Goal: Task Accomplishment & Management: Manage account settings

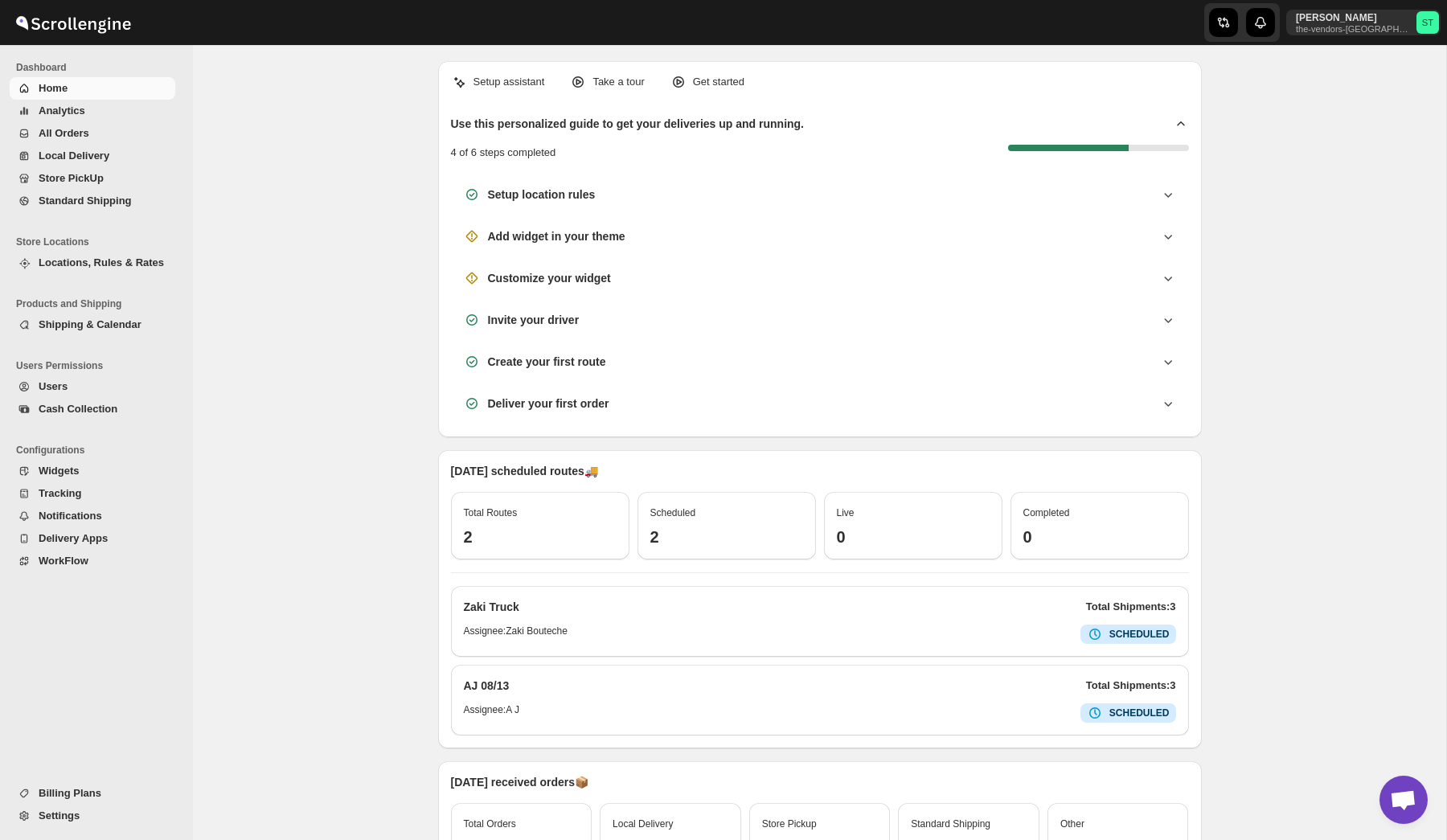
click at [83, 135] on span "All Orders" at bounding box center [64, 133] width 51 height 12
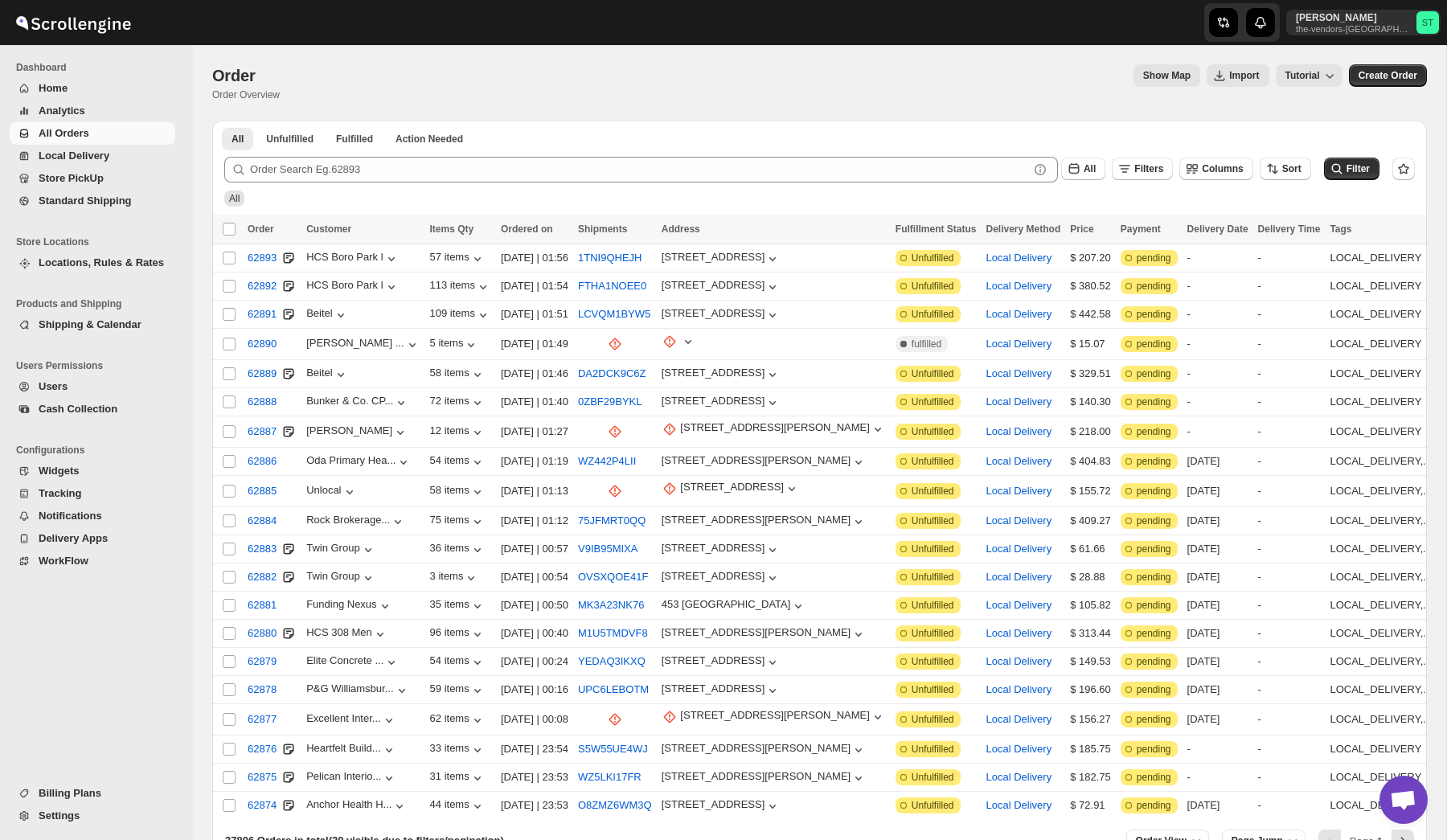
click at [1070, 158] on button "All" at bounding box center [1083, 168] width 45 height 23
click at [1072, 331] on button "Last 30 Days" at bounding box center [1080, 342] width 88 height 25
click at [1344, 167] on button "Filter" at bounding box center [1352, 168] width 55 height 23
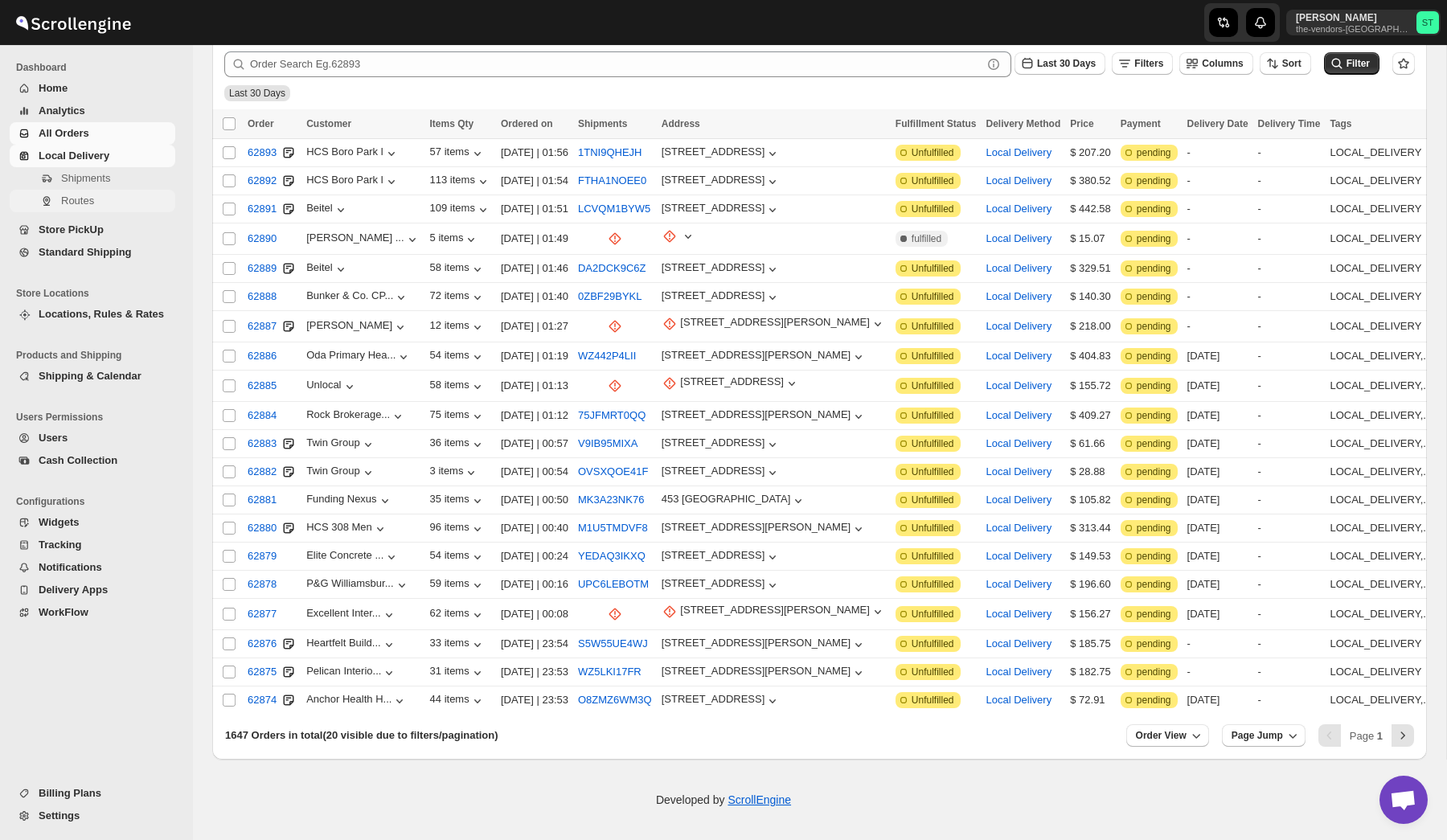
click at [80, 202] on span "Routes" at bounding box center [77, 200] width 33 height 12
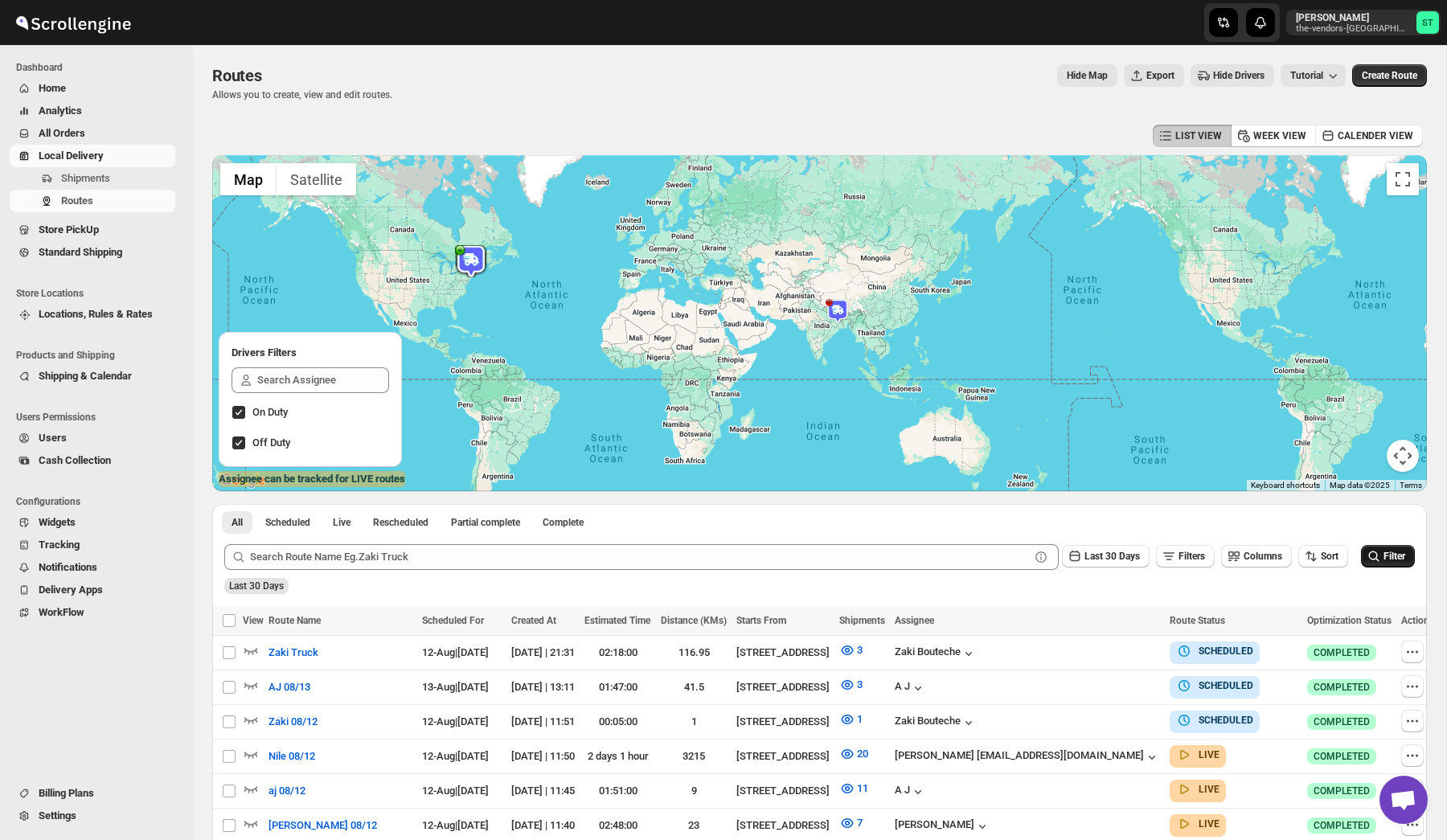
click at [1386, 552] on span "Filter" at bounding box center [1394, 555] width 22 height 11
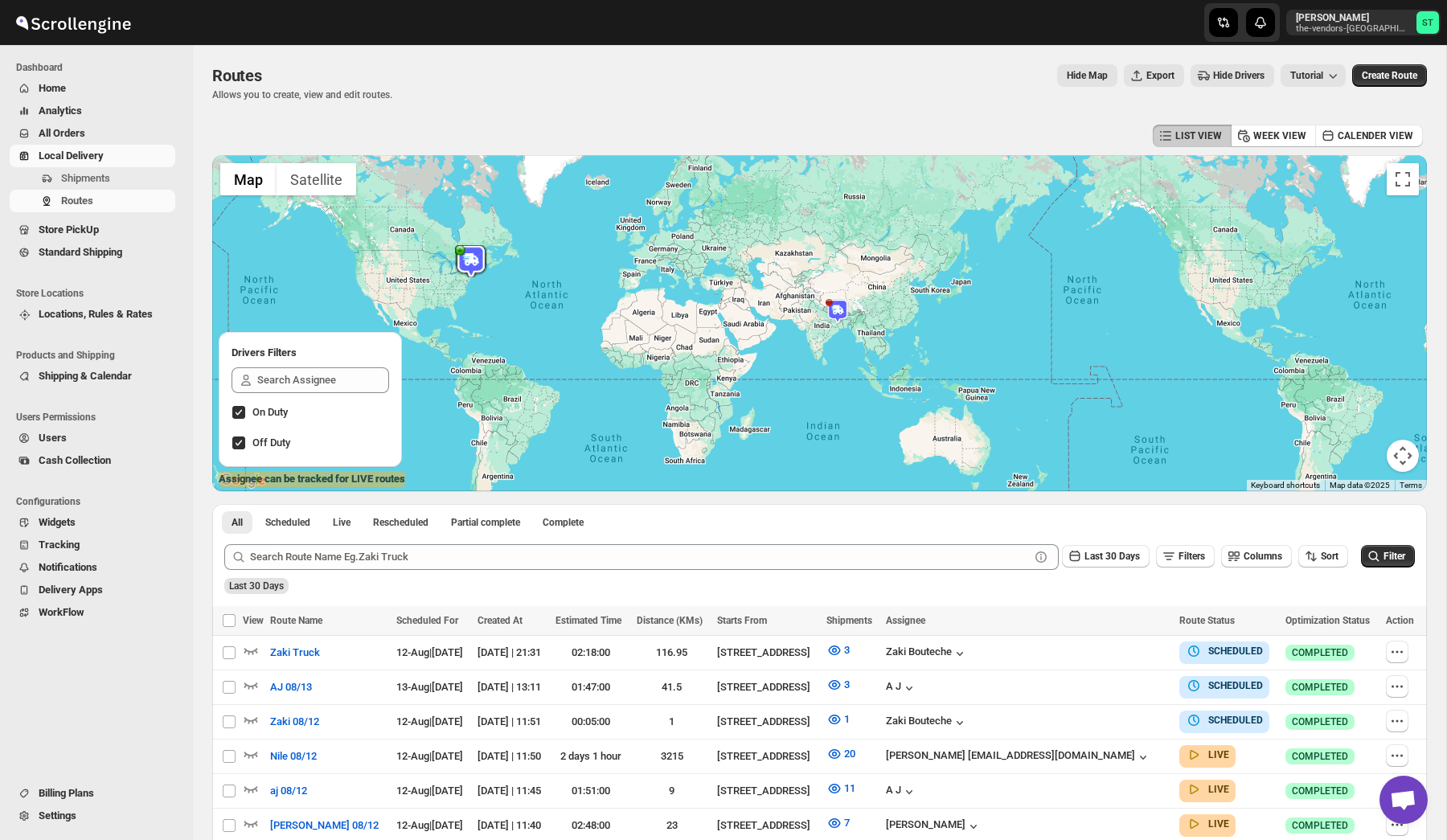
click at [79, 163] on span "Local Delivery" at bounding box center [105, 156] width 134 height 16
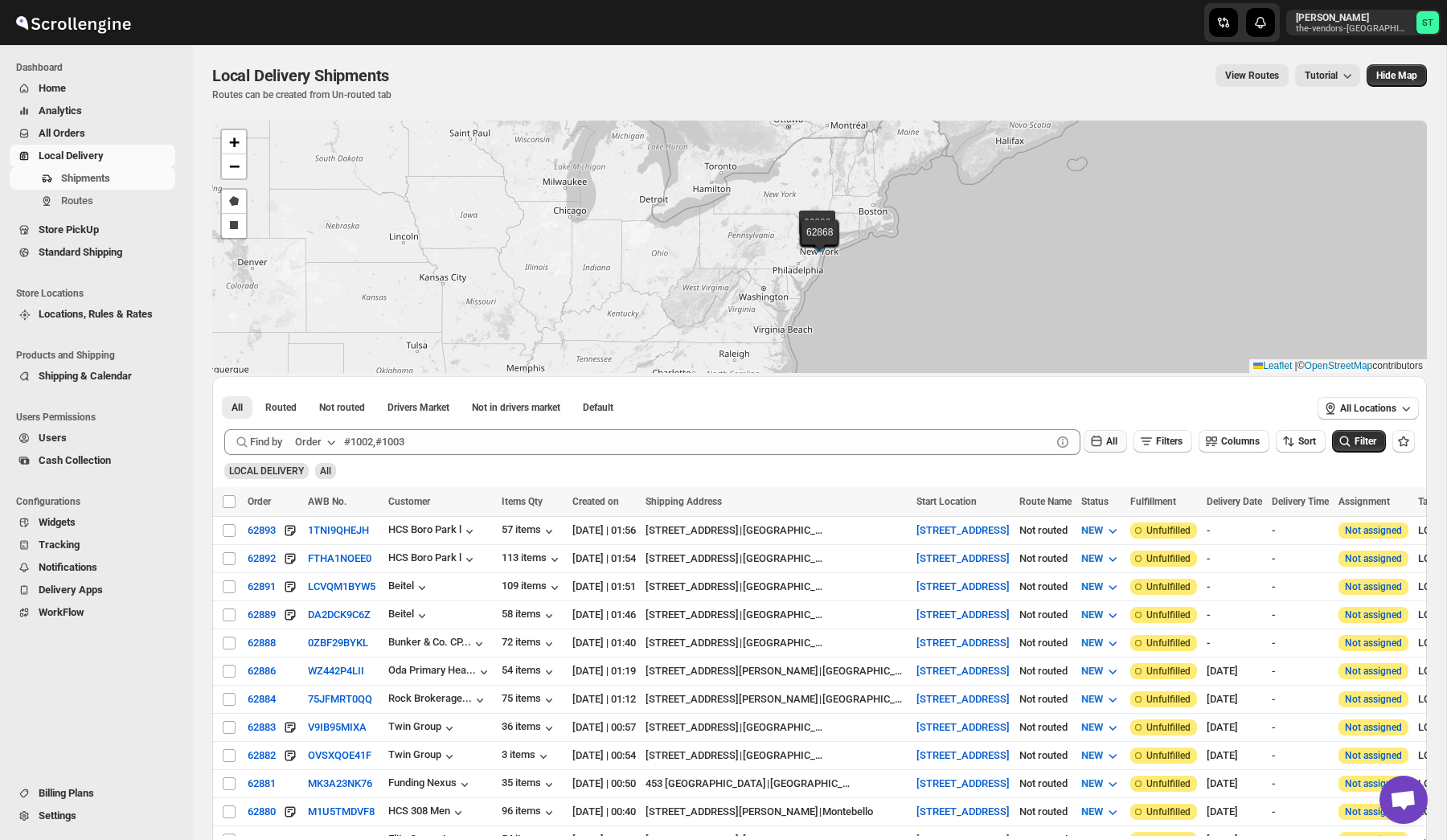
click at [1108, 441] on button "All" at bounding box center [1105, 441] width 44 height 23
click at [1075, 605] on div "Last 30 Days" at bounding box center [1083, 613] width 59 height 16
click at [1344, 436] on icon "submit" at bounding box center [1344, 440] width 10 height 10
click at [116, 800] on span "Billing Plans" at bounding box center [105, 793] width 134 height 16
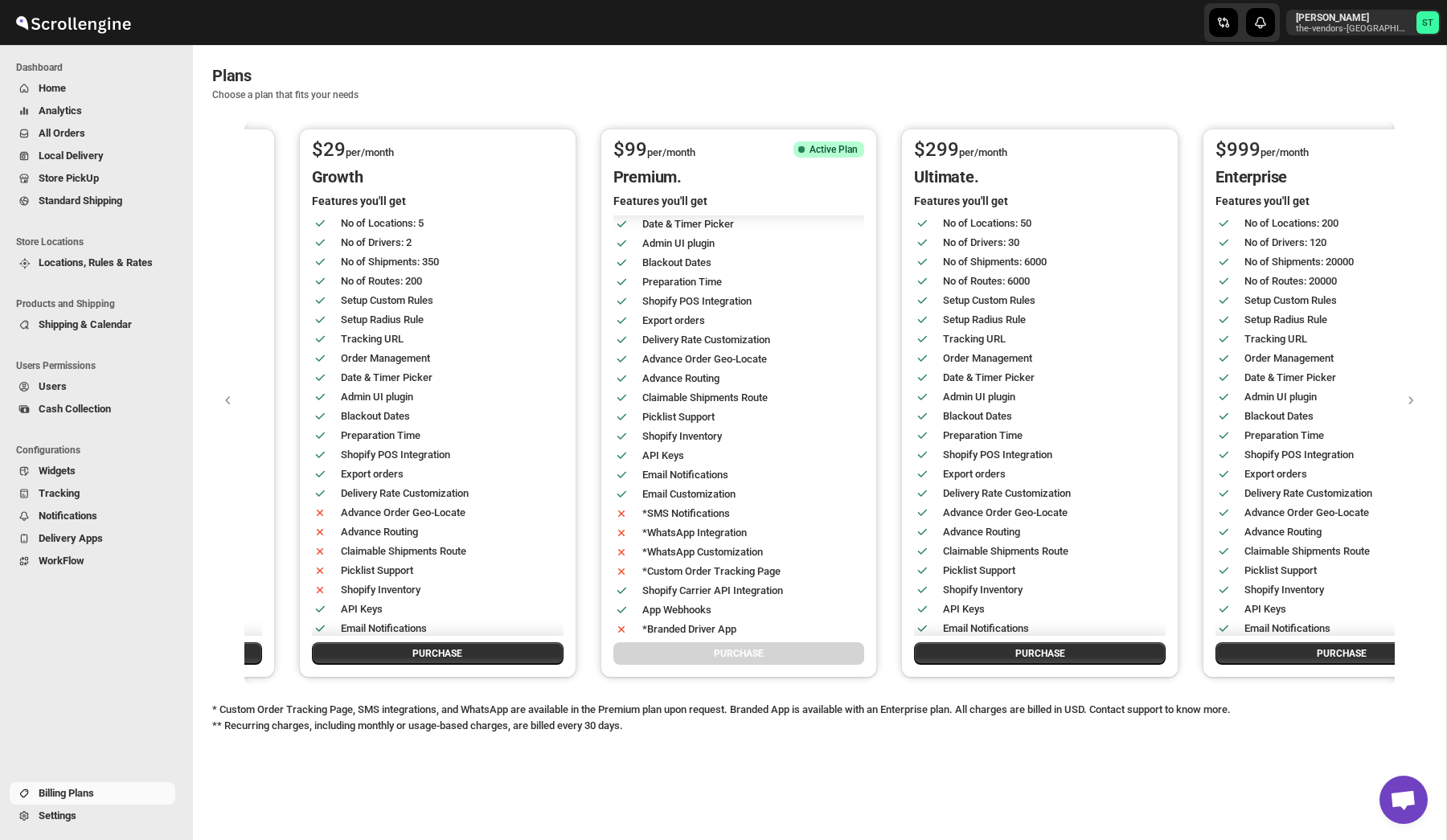
scroll to position [155, 0]
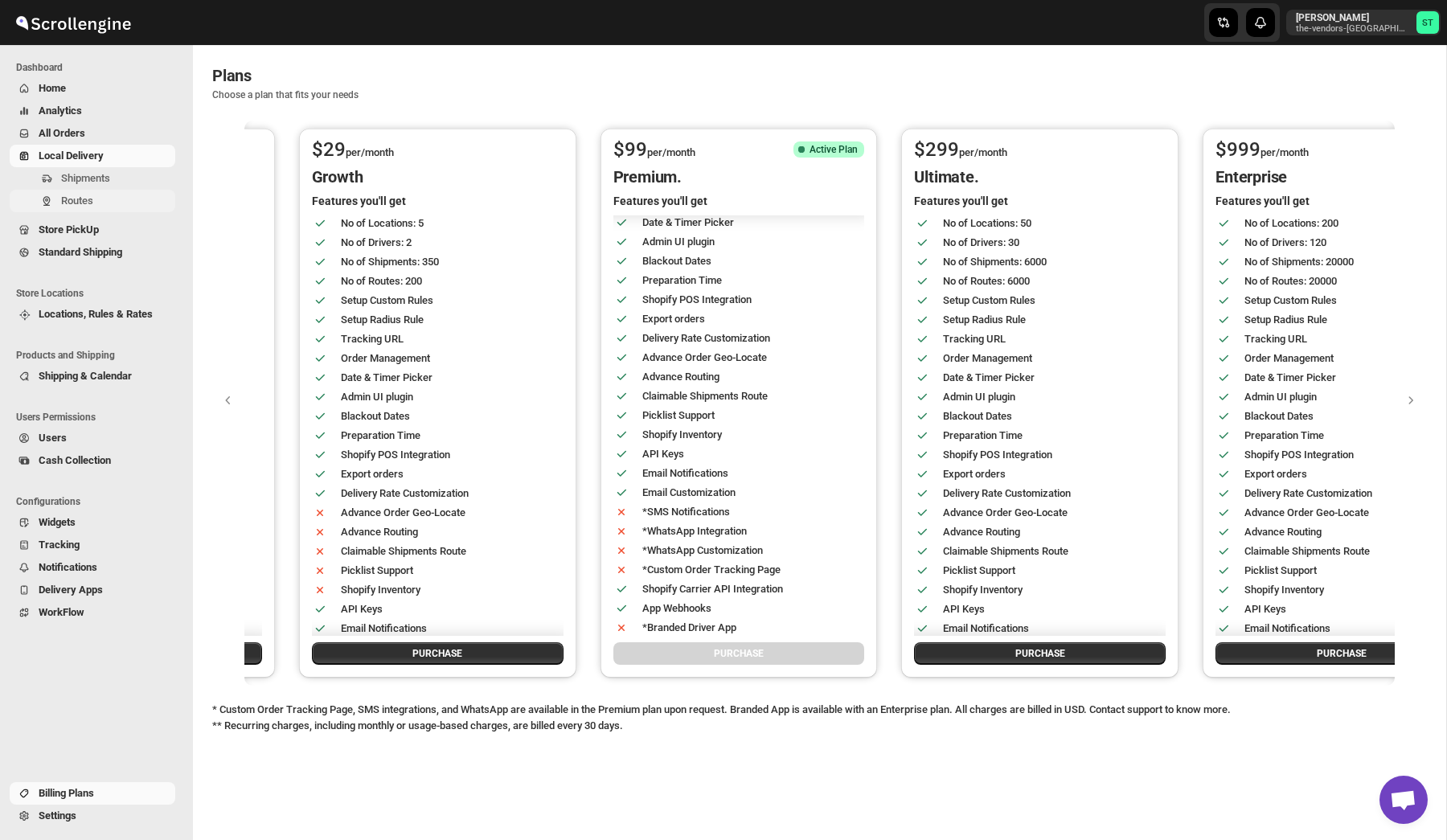
click at [76, 204] on span "Routes" at bounding box center [76, 200] width 32 height 12
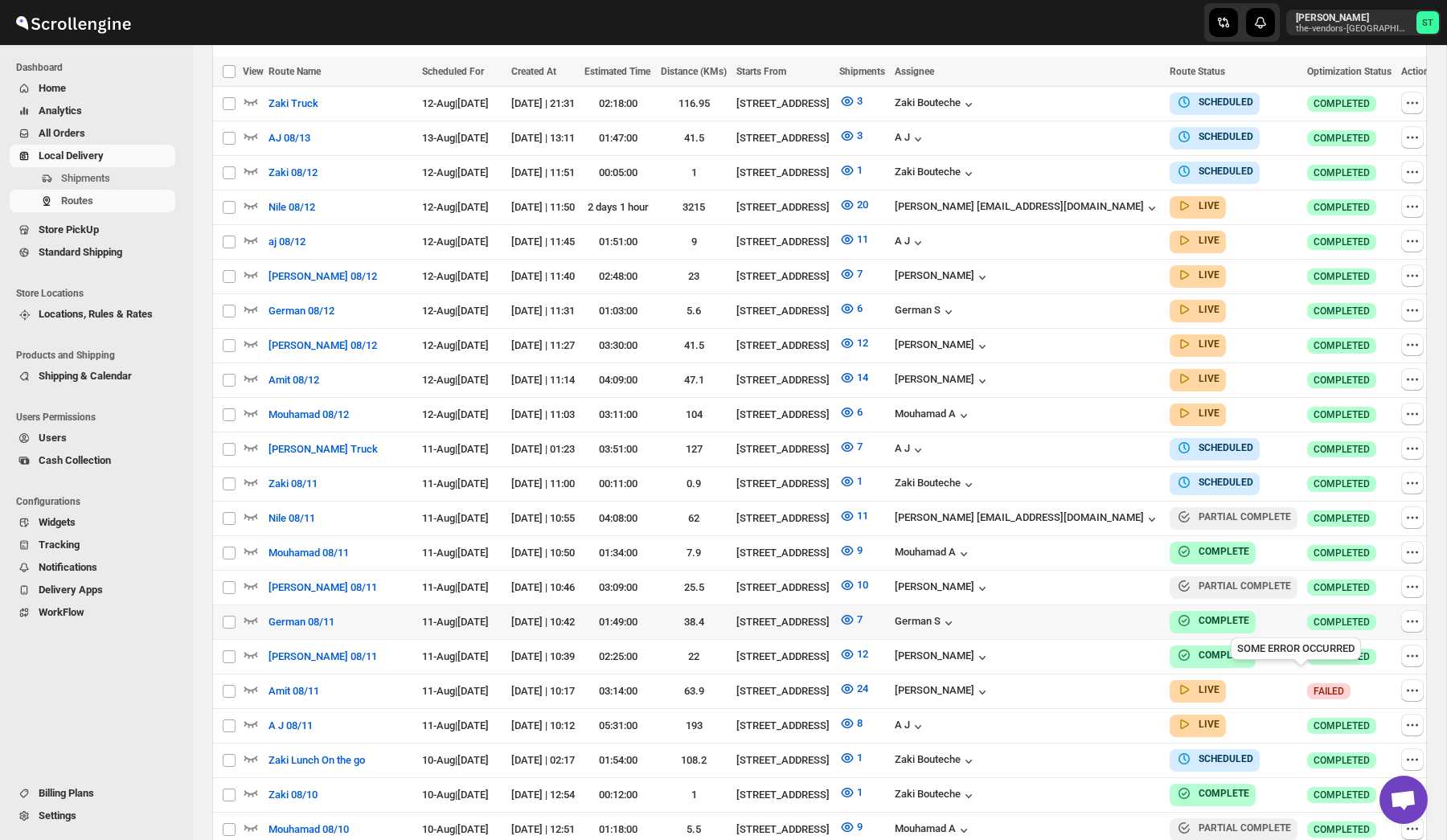
scroll to position [549, 0]
click at [252, 204] on icon "button" at bounding box center [251, 205] width 14 height 6
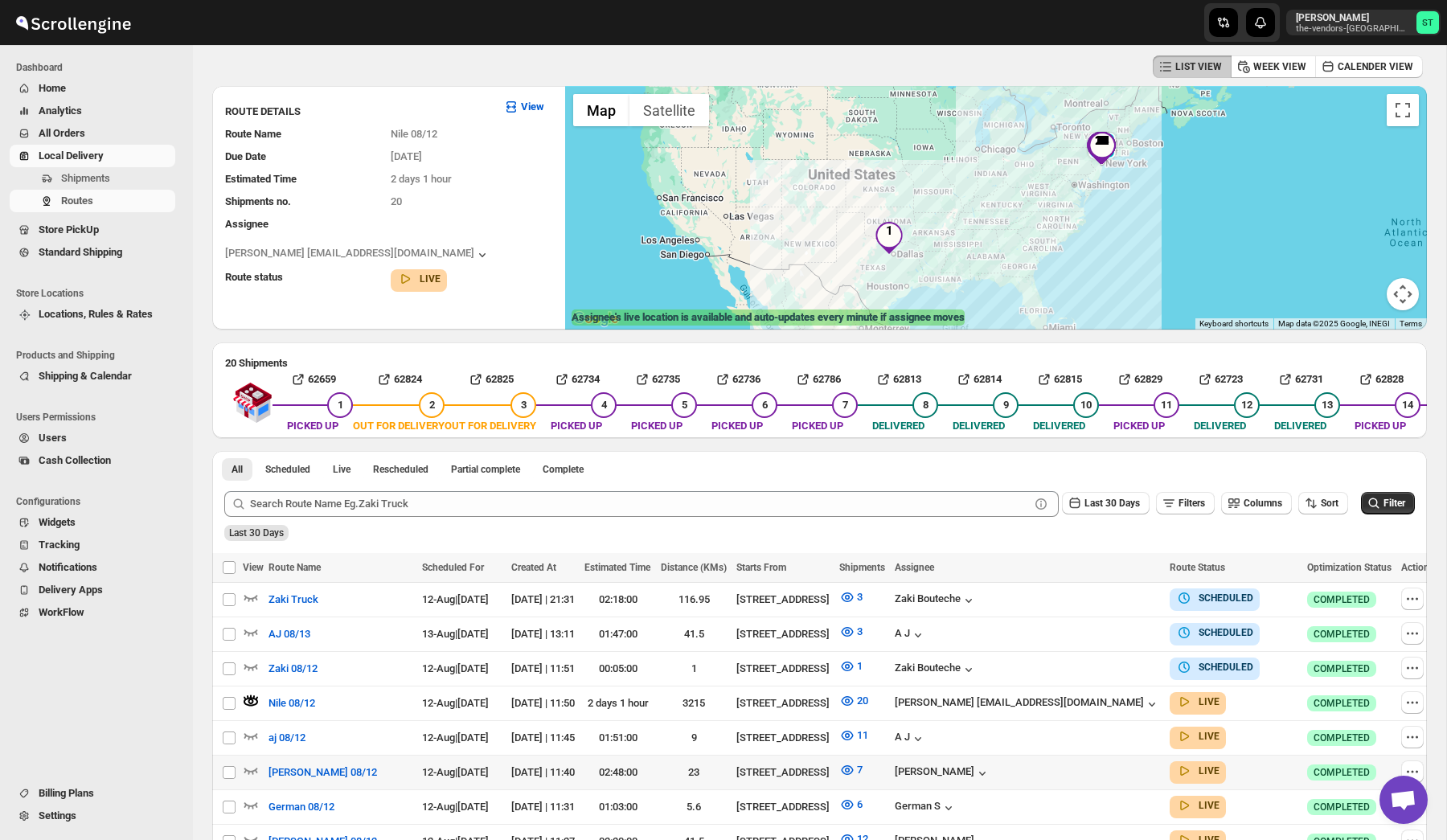
scroll to position [71, 0]
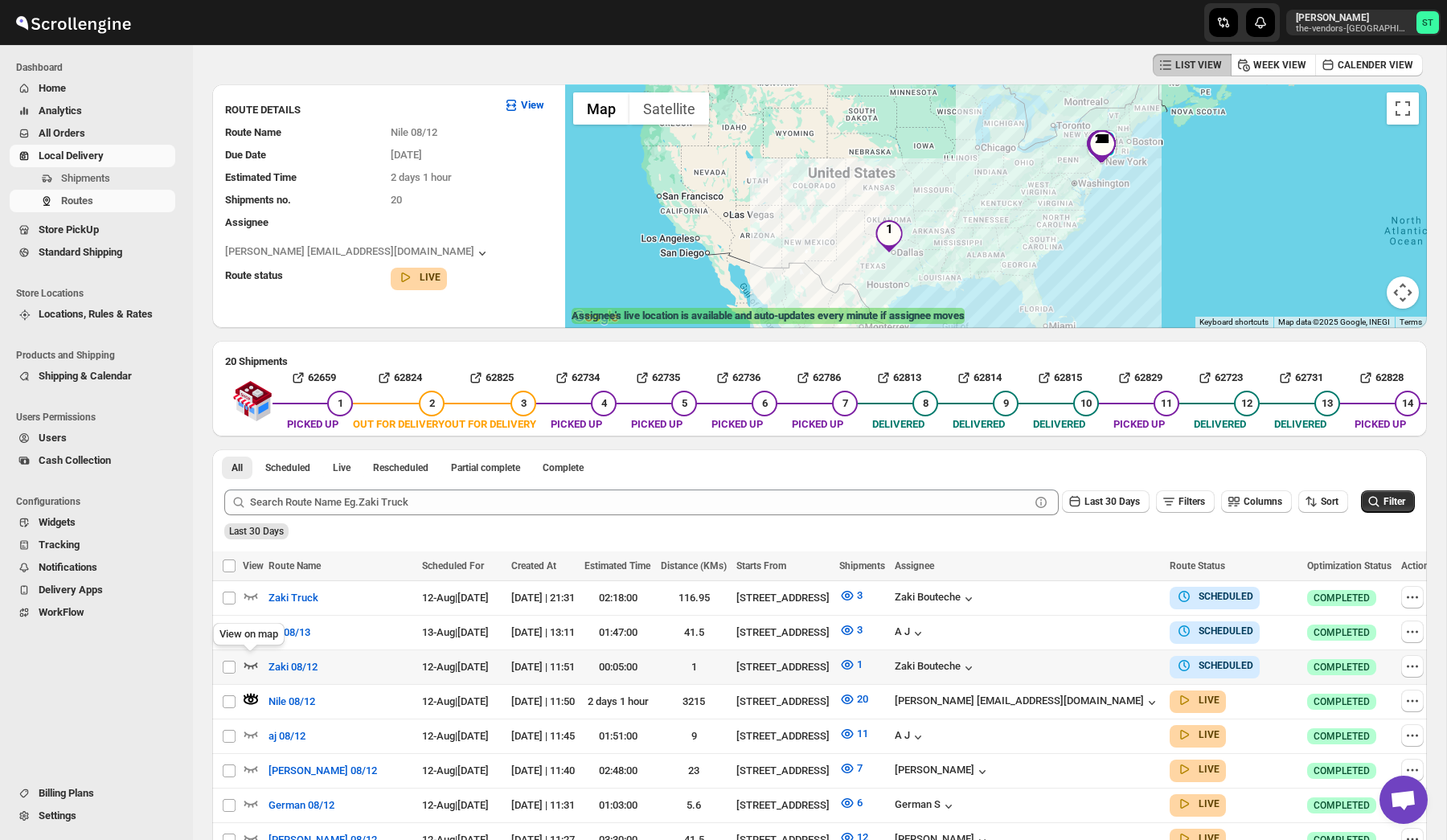
click at [253, 664] on icon "button" at bounding box center [251, 665] width 14 height 6
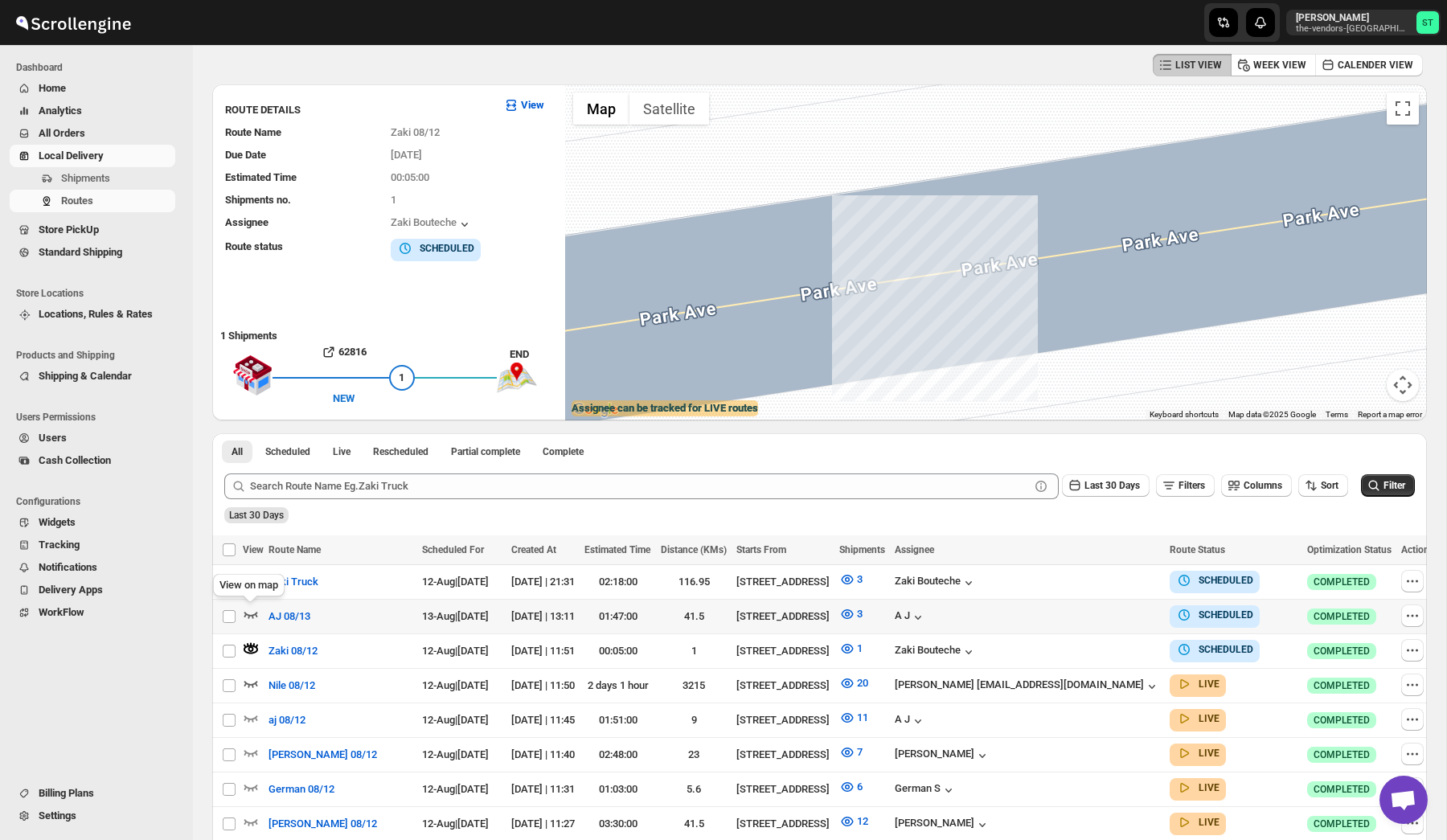
click at [255, 612] on icon "button" at bounding box center [251, 615] width 14 height 6
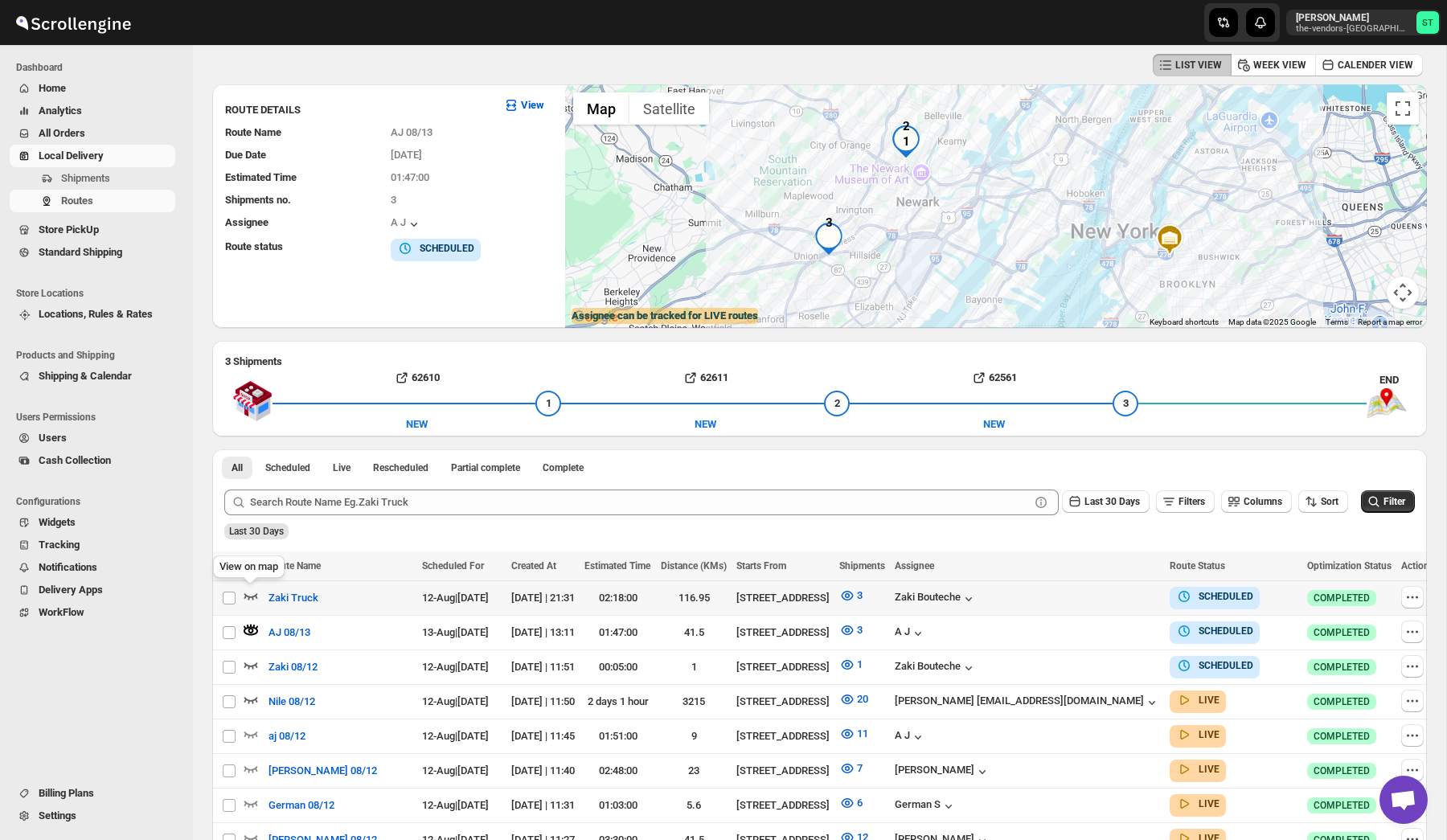
click at [252, 598] on icon "button" at bounding box center [251, 595] width 14 height 6
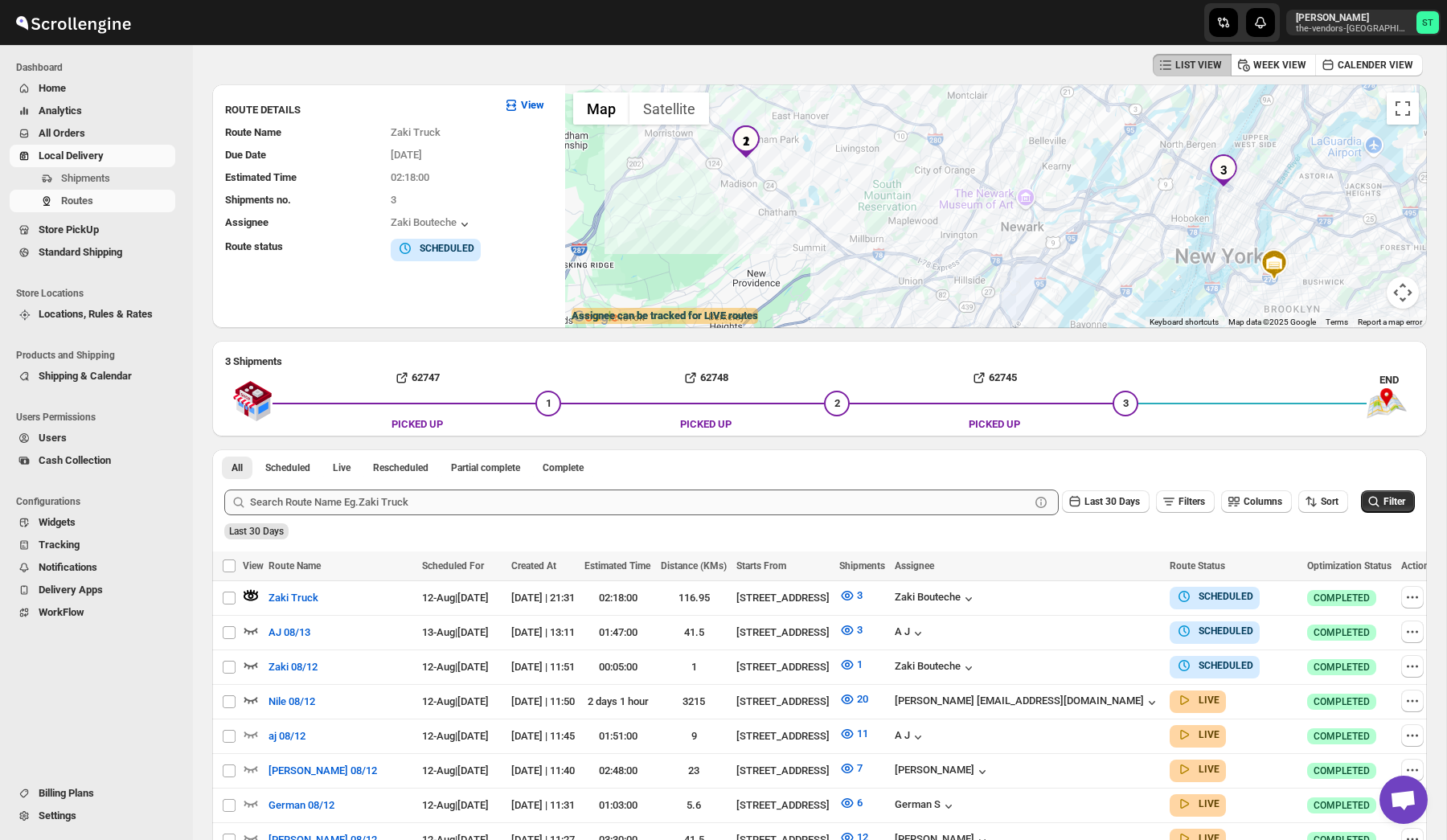
scroll to position [54, 0]
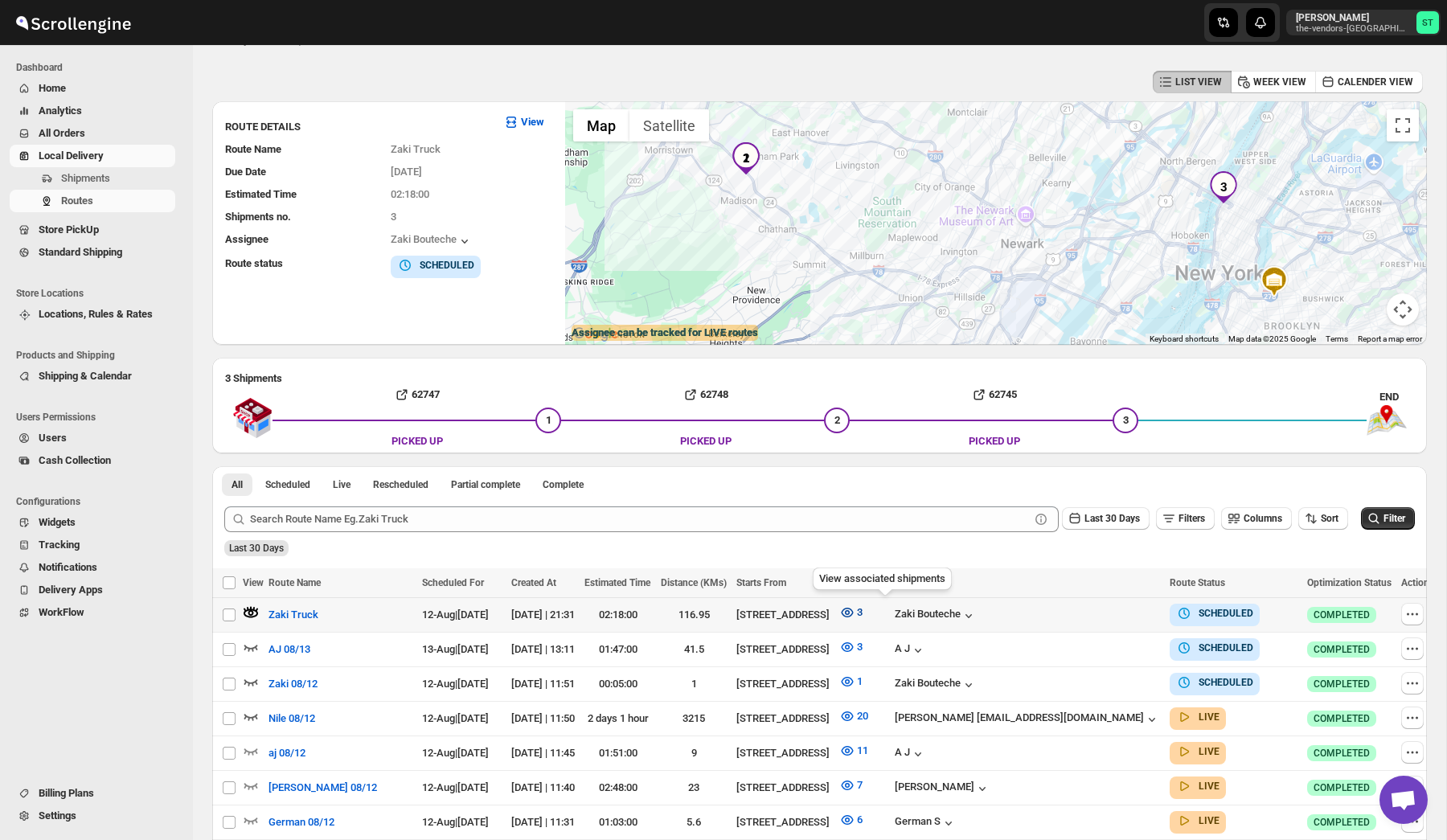
click at [855, 613] on icon "button" at bounding box center [848, 613] width 16 height 16
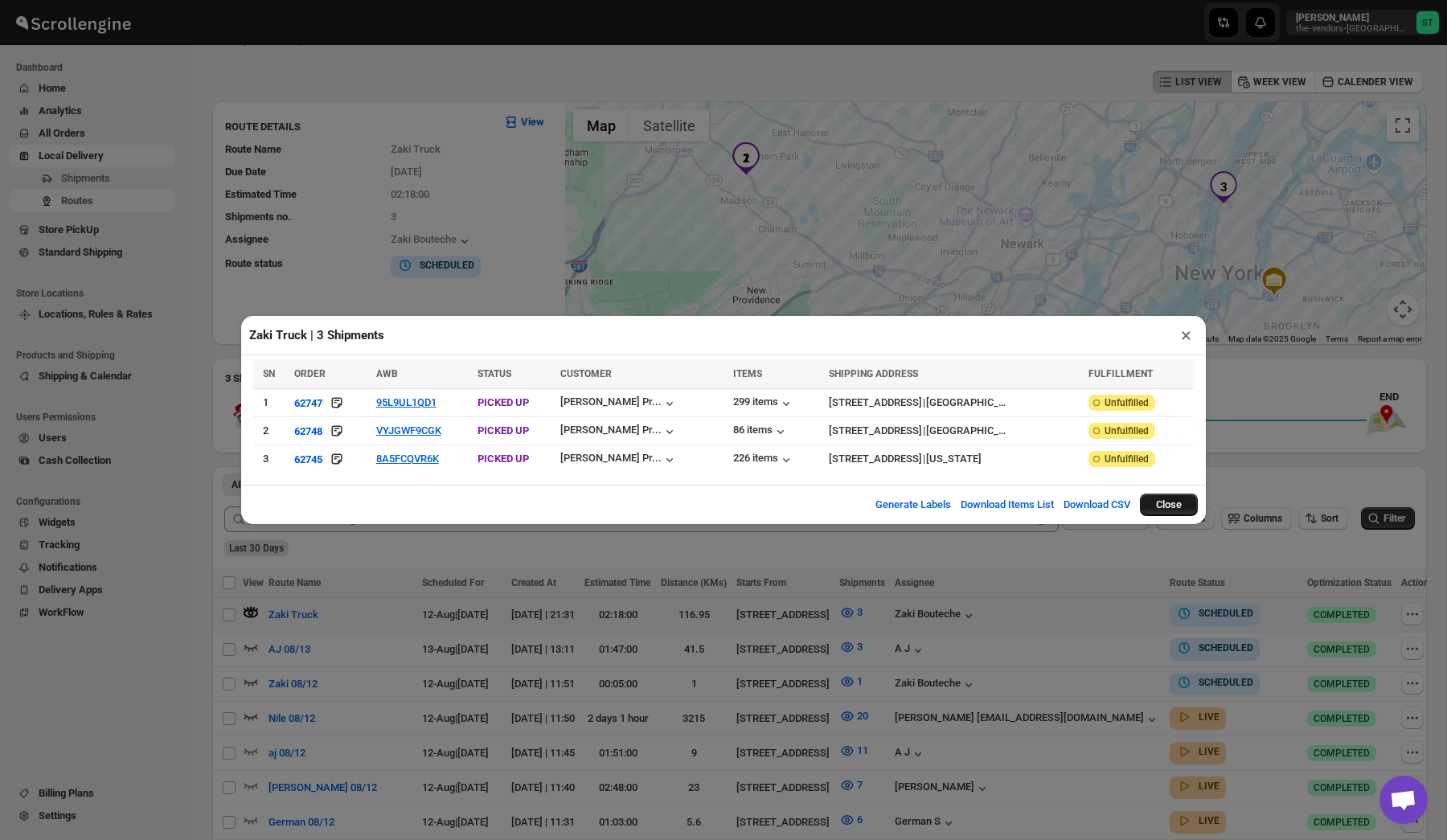
click at [1171, 507] on button "Close" at bounding box center [1169, 505] width 58 height 23
